Goal: Information Seeking & Learning: Learn about a topic

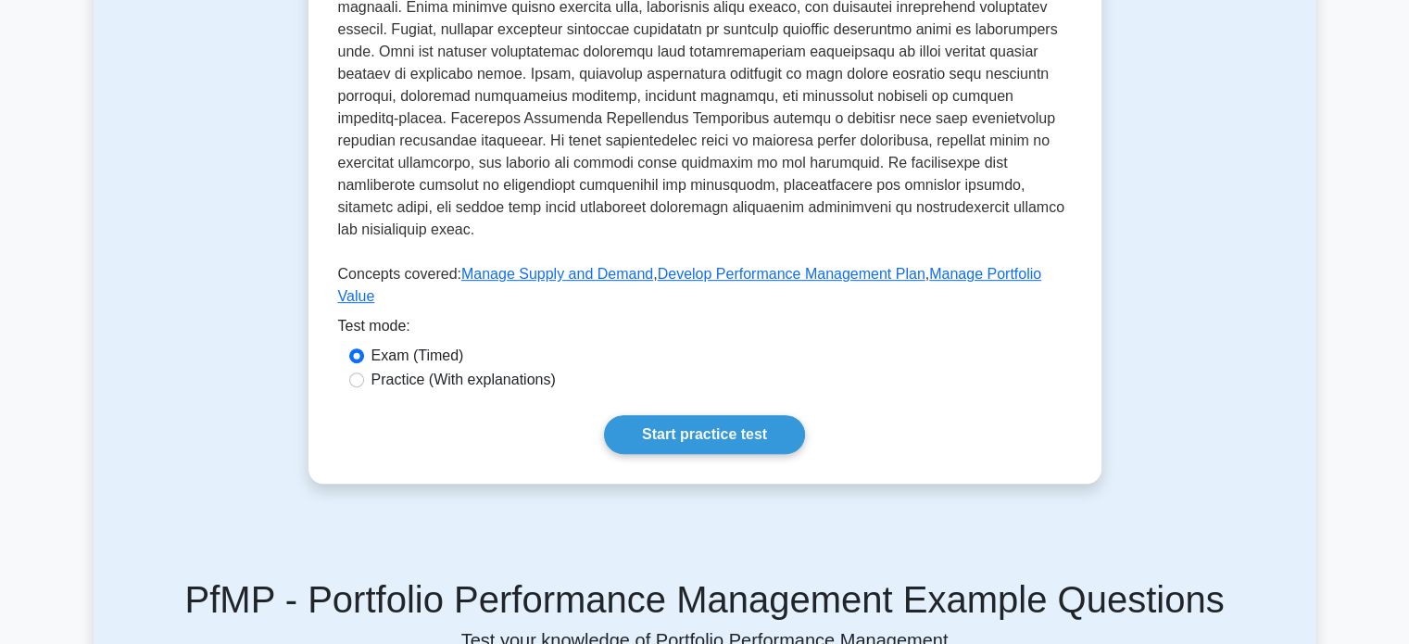
scroll to position [704, 0]
click at [660, 414] on link "Start practice test" at bounding box center [704, 433] width 201 height 39
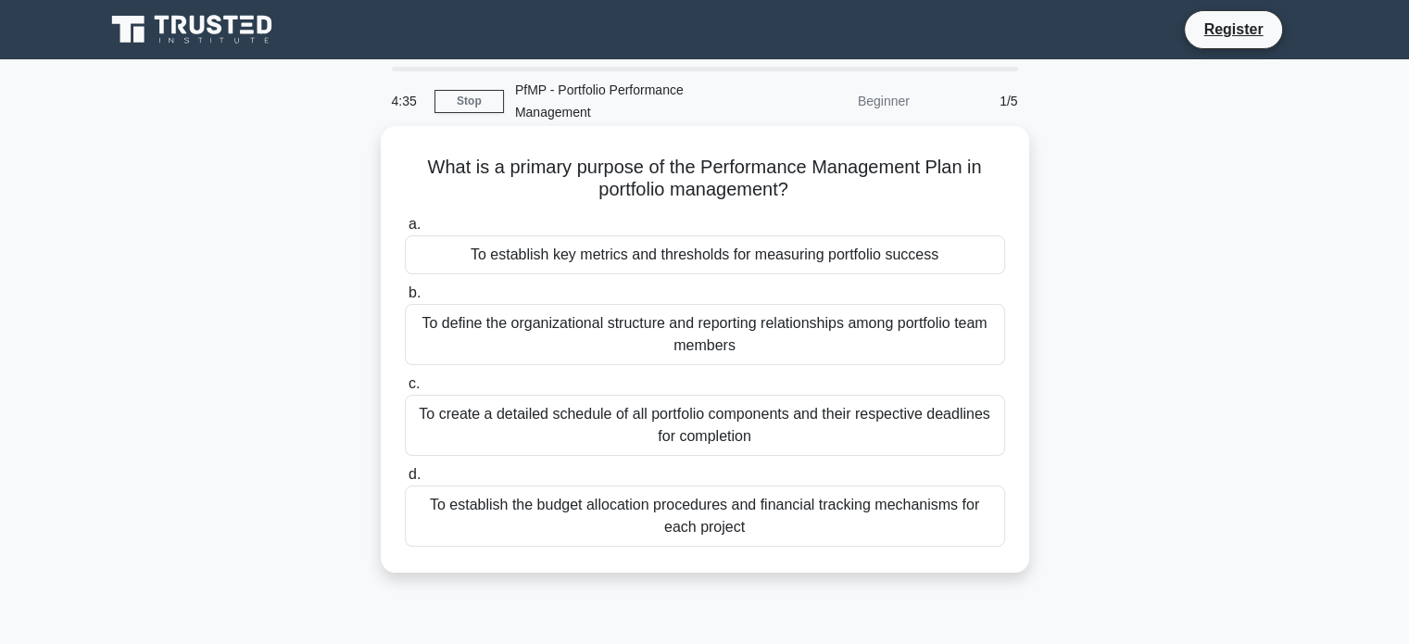
click at [677, 262] on div "To establish key metrics and thresholds for measuring portfolio success" at bounding box center [705, 254] width 600 height 39
click at [405, 231] on input "a. To establish key metrics and thresholds for measuring portfolio success" at bounding box center [405, 225] width 0 height 12
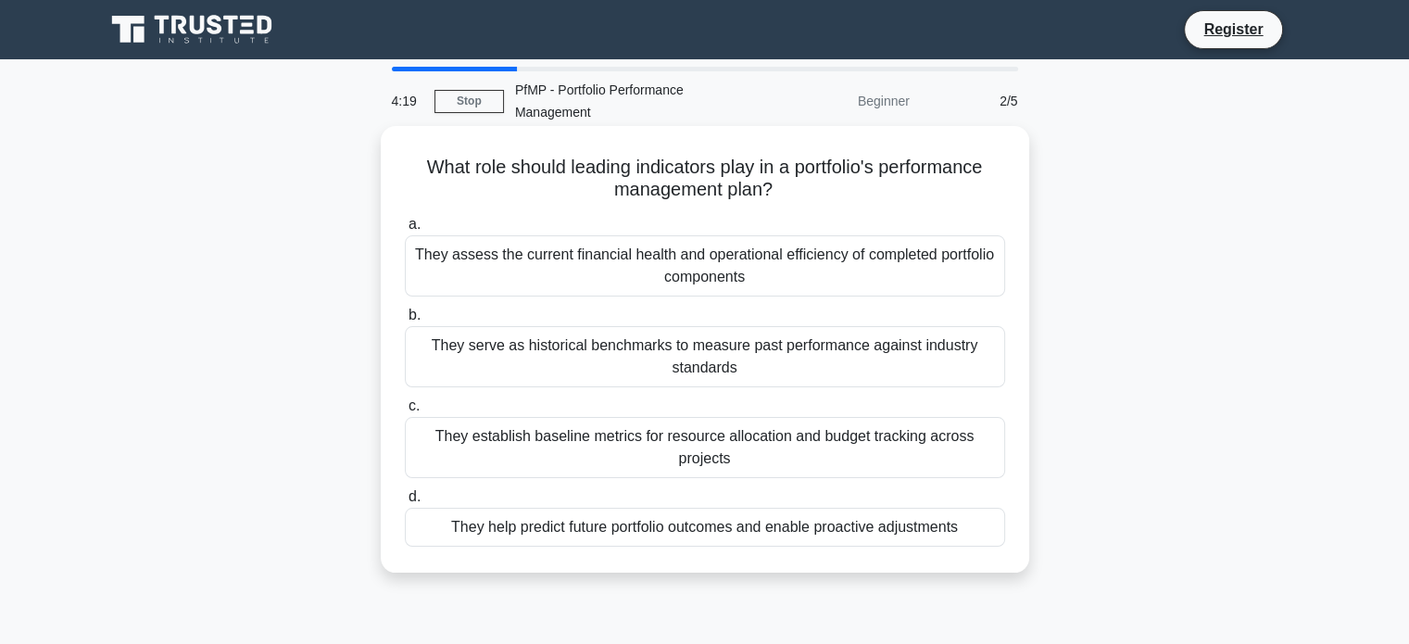
click at [702, 358] on div "They serve as historical benchmarks to measure past performance against industr…" at bounding box center [705, 356] width 600 height 61
click at [405, 321] on input "b. They serve as historical benchmarks to measure past performance against indu…" at bounding box center [405, 315] width 0 height 12
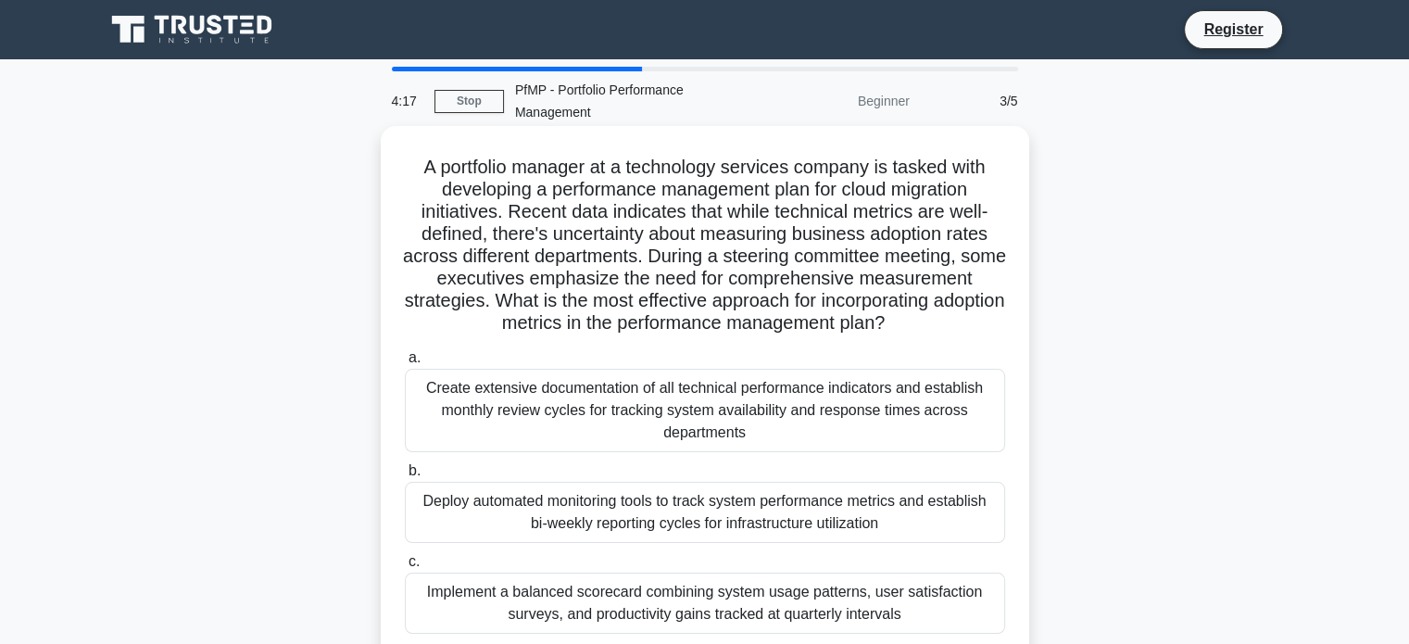
scroll to position [96, 0]
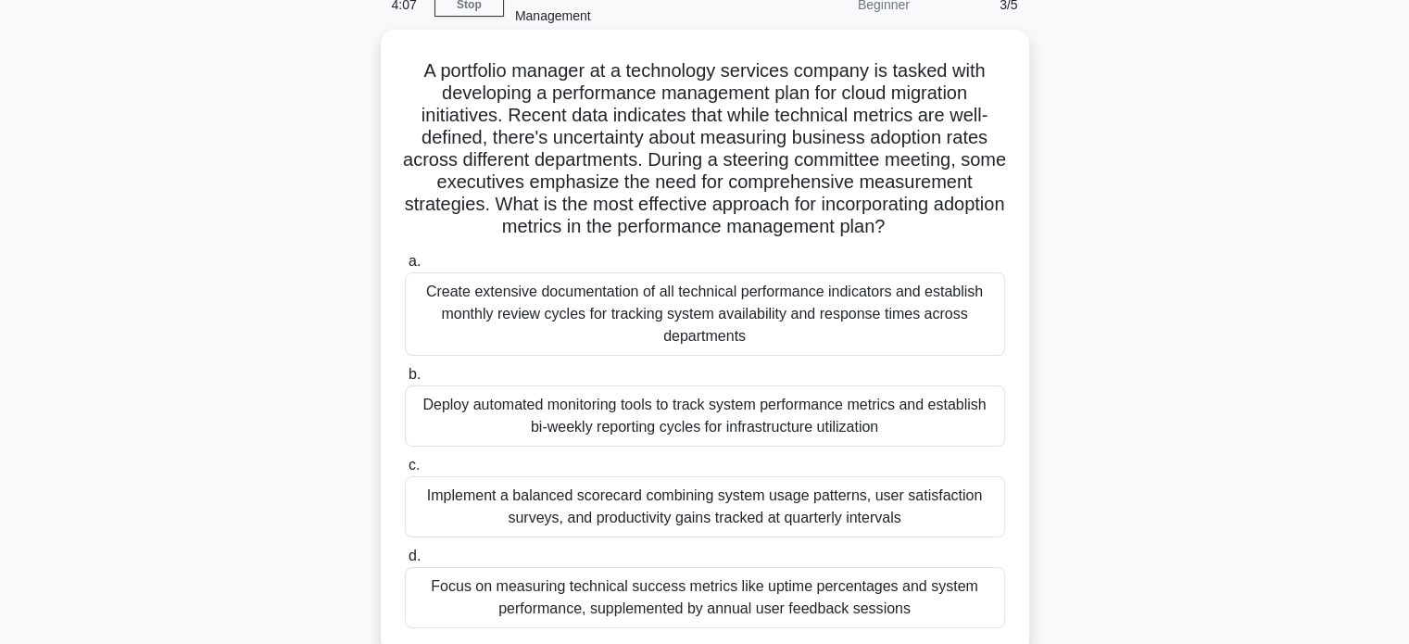
click at [734, 324] on div "Create extensive documentation of all technical performance indicators and esta…" at bounding box center [705, 313] width 600 height 83
click at [405, 268] on input "a. Create extensive documentation of all technical performance indicators and e…" at bounding box center [405, 262] width 0 height 12
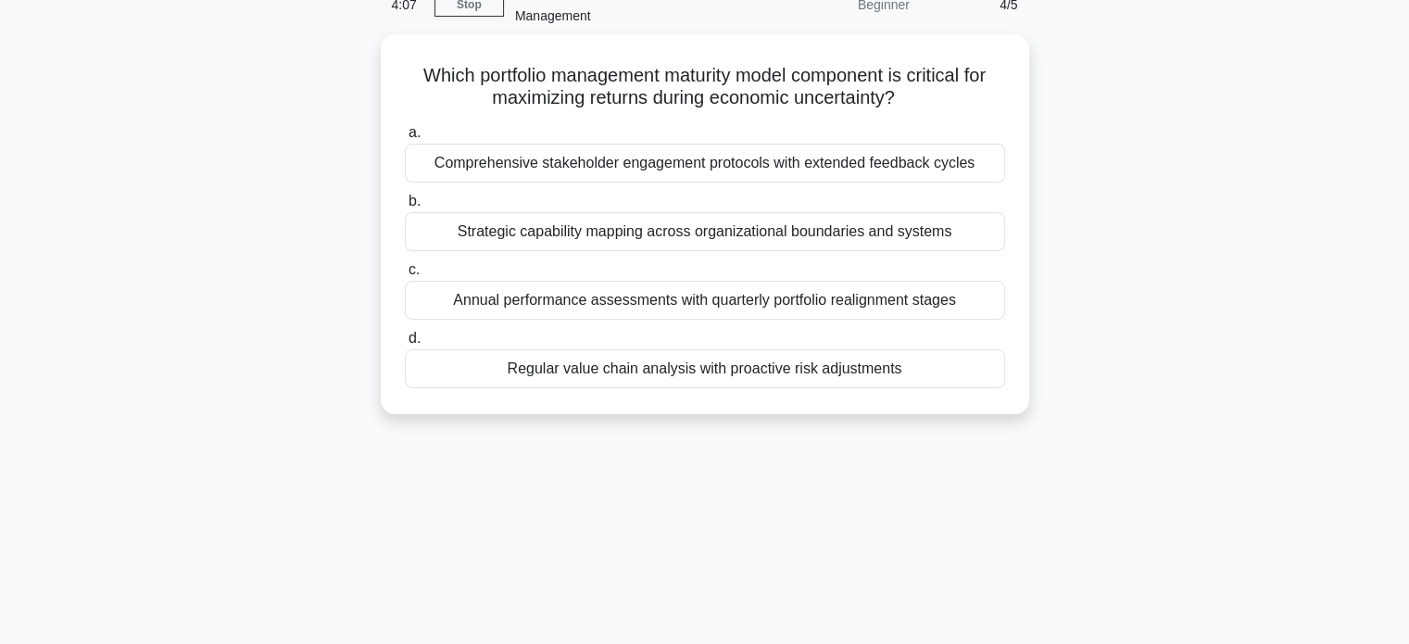
scroll to position [0, 0]
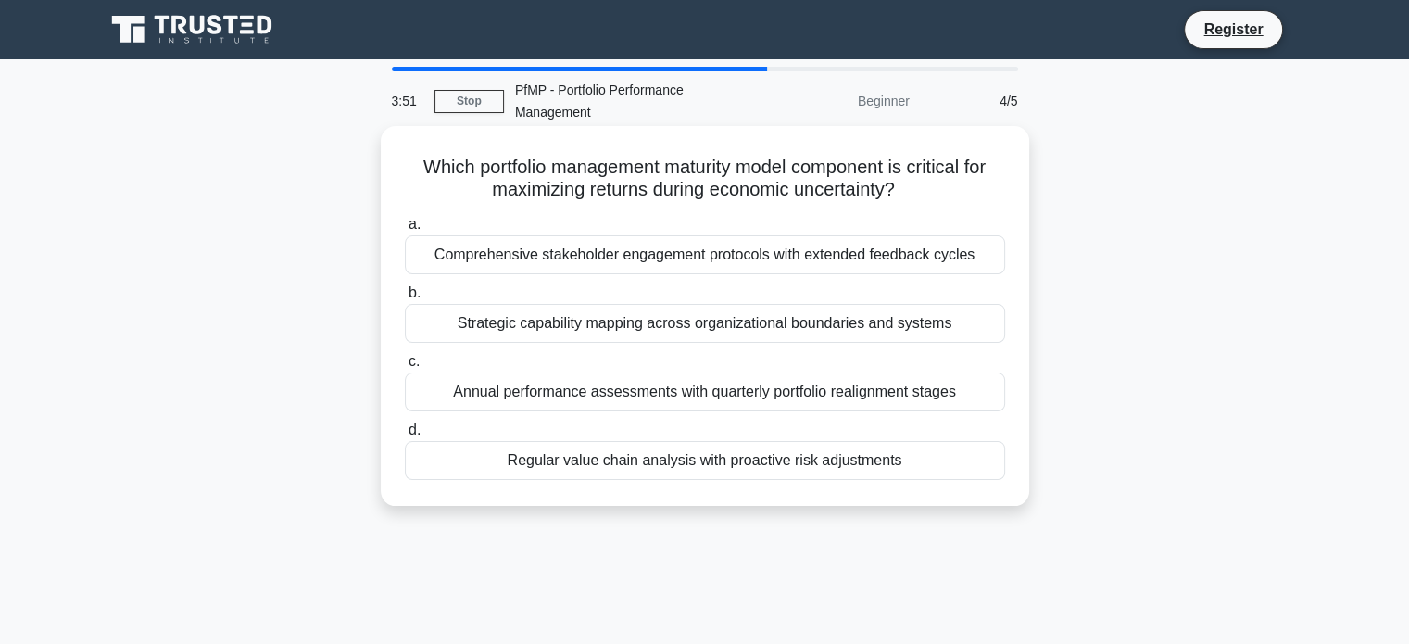
click at [689, 332] on div "Strategic capability mapping across organizational boundaries and systems" at bounding box center [705, 323] width 600 height 39
click at [405, 299] on input "b. Strategic capability mapping across organizational boundaries and systems" at bounding box center [405, 293] width 0 height 12
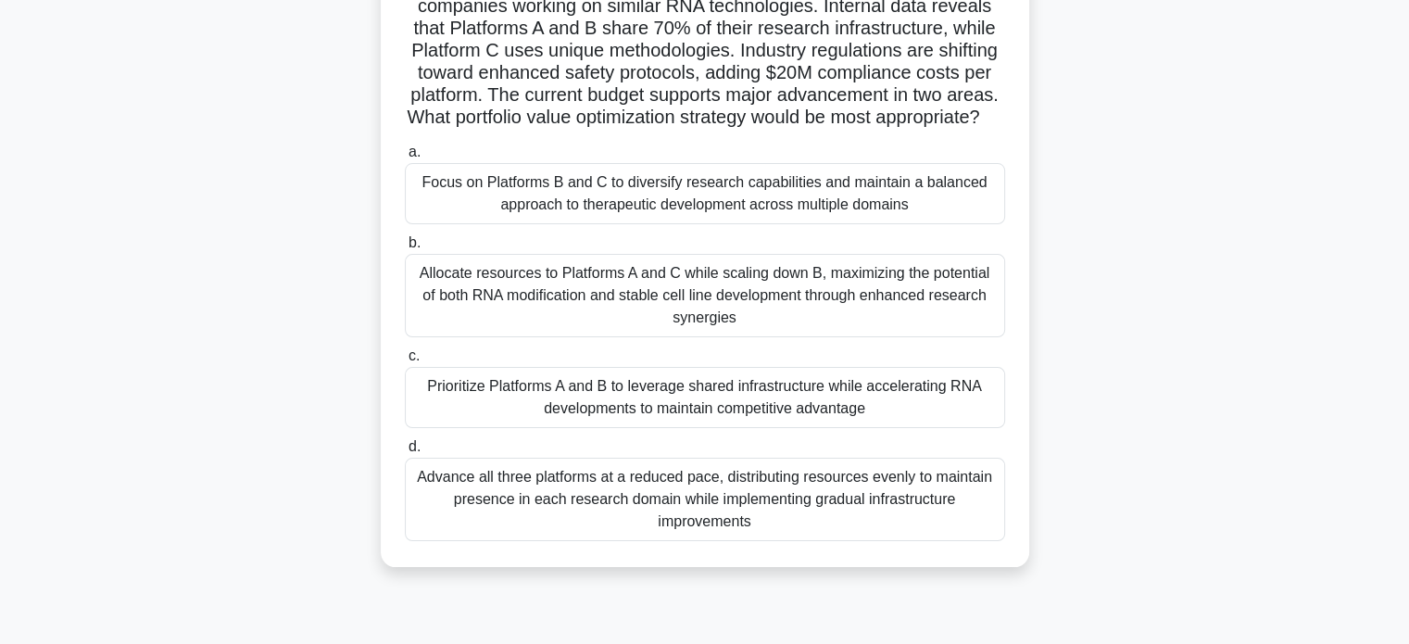
scroll to position [296, 0]
click at [662, 517] on div "Advance all three platforms at a reduced pace, distributing resources evenly to…" at bounding box center [705, 497] width 600 height 83
click at [405, 451] on input "d. Advance all three platforms at a reduced pace, distributing resources evenly…" at bounding box center [405, 445] width 0 height 12
